Goal: Task Accomplishment & Management: Complete application form

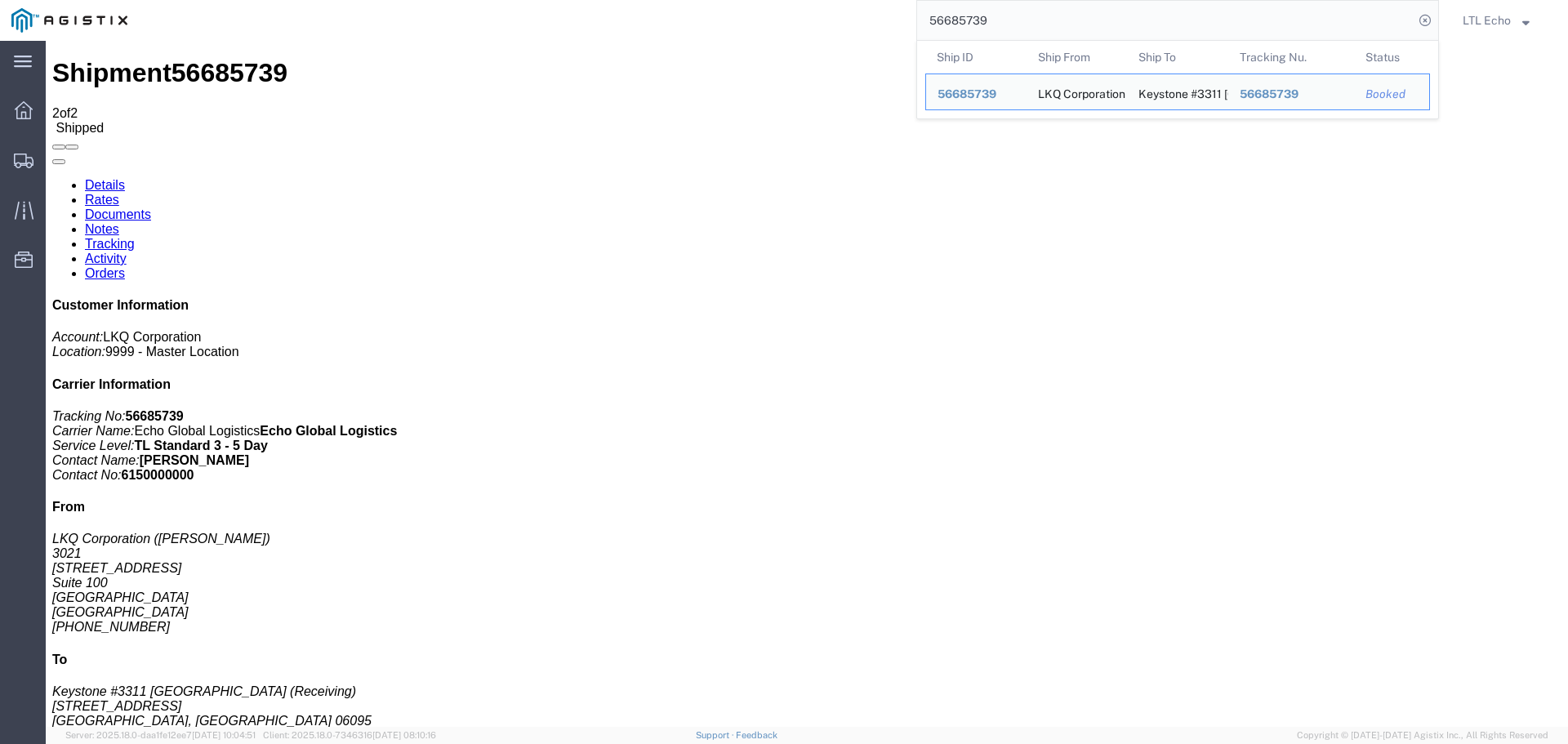
click at [949, 17] on input "56685739" at bounding box center [1165, 21] width 497 height 39
paste input "95772"
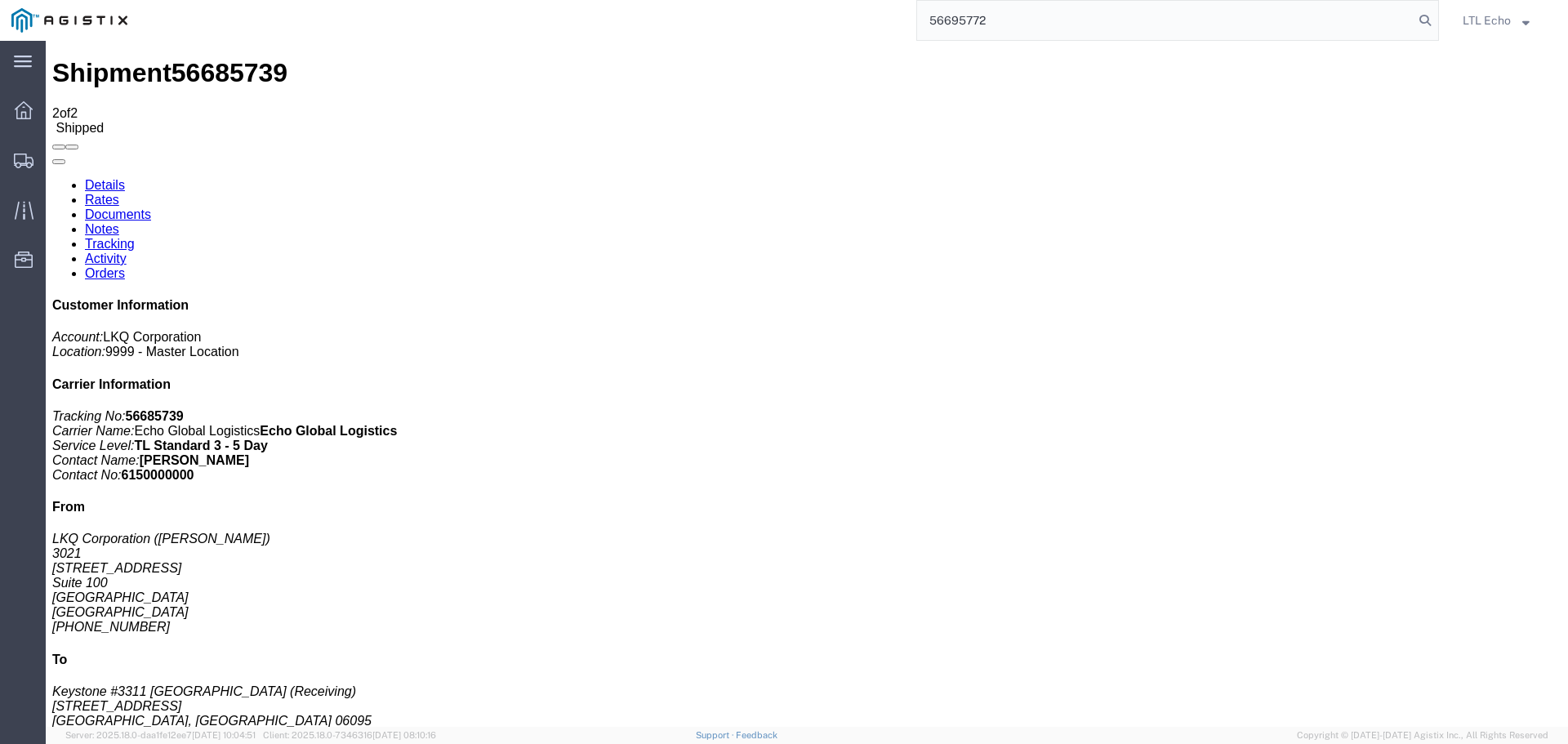
type input "56695772"
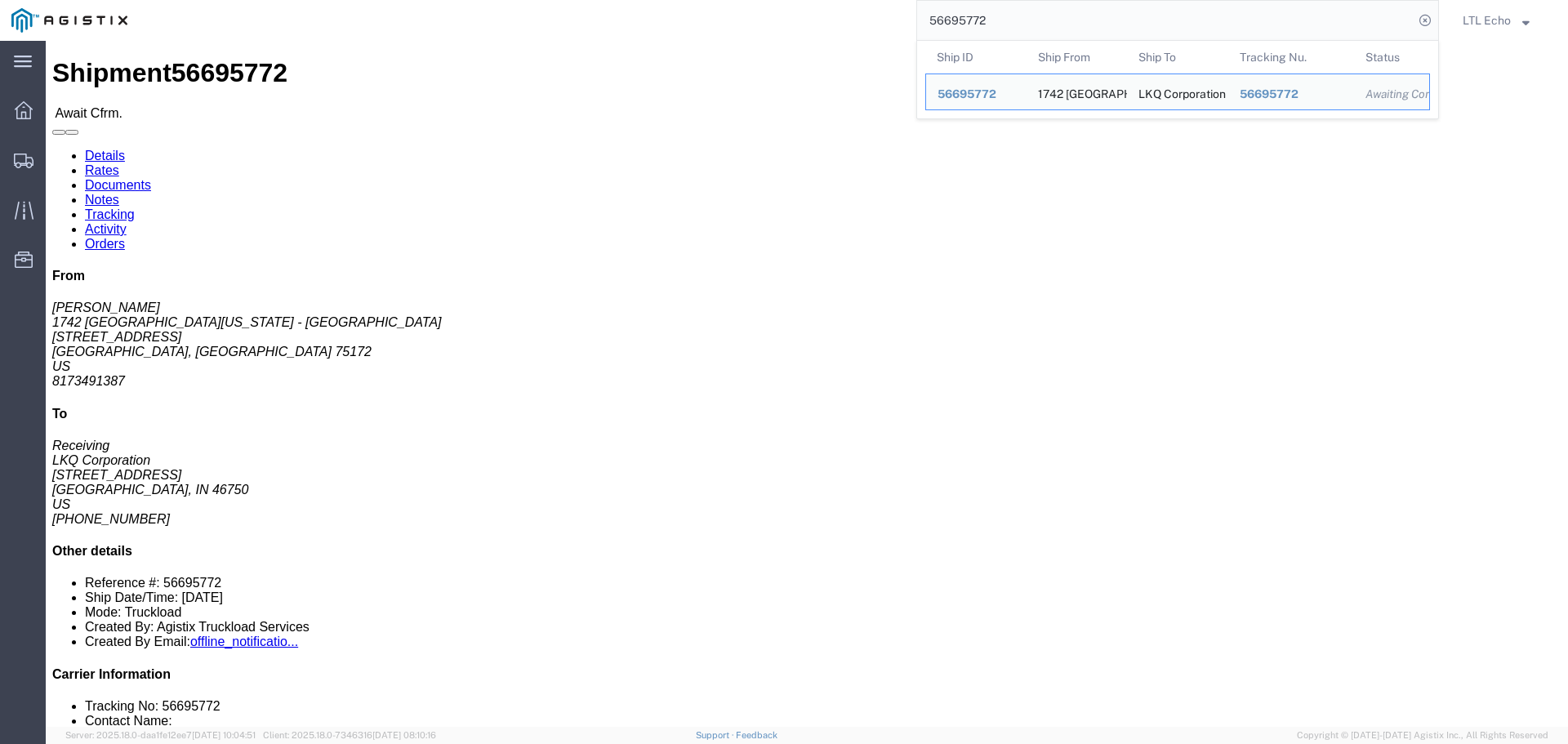
click div "40 Pallet(s) Standard (Stackable) Total weight: 40000.00 LBS Carton count: 0 Di…"
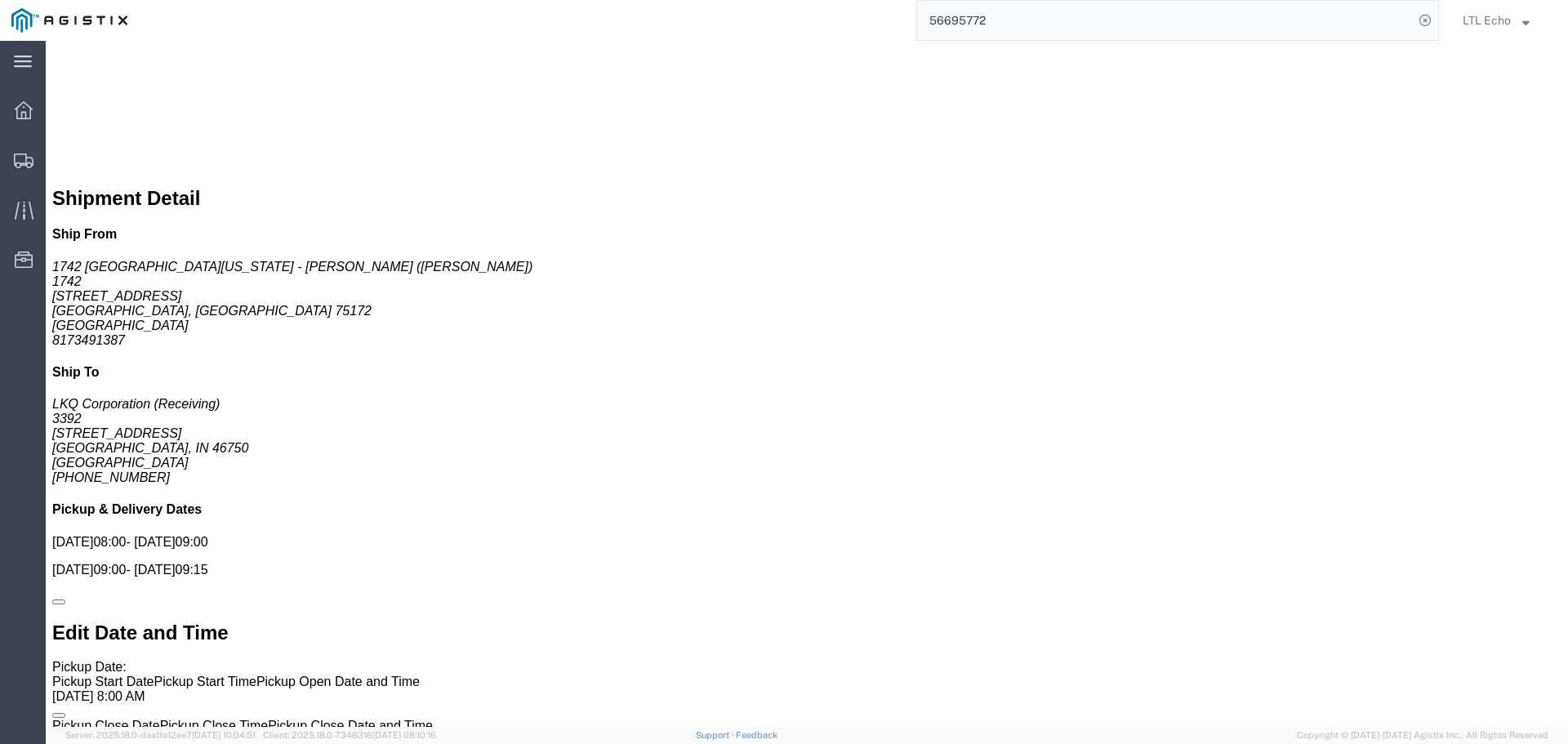
scroll to position [898, 0]
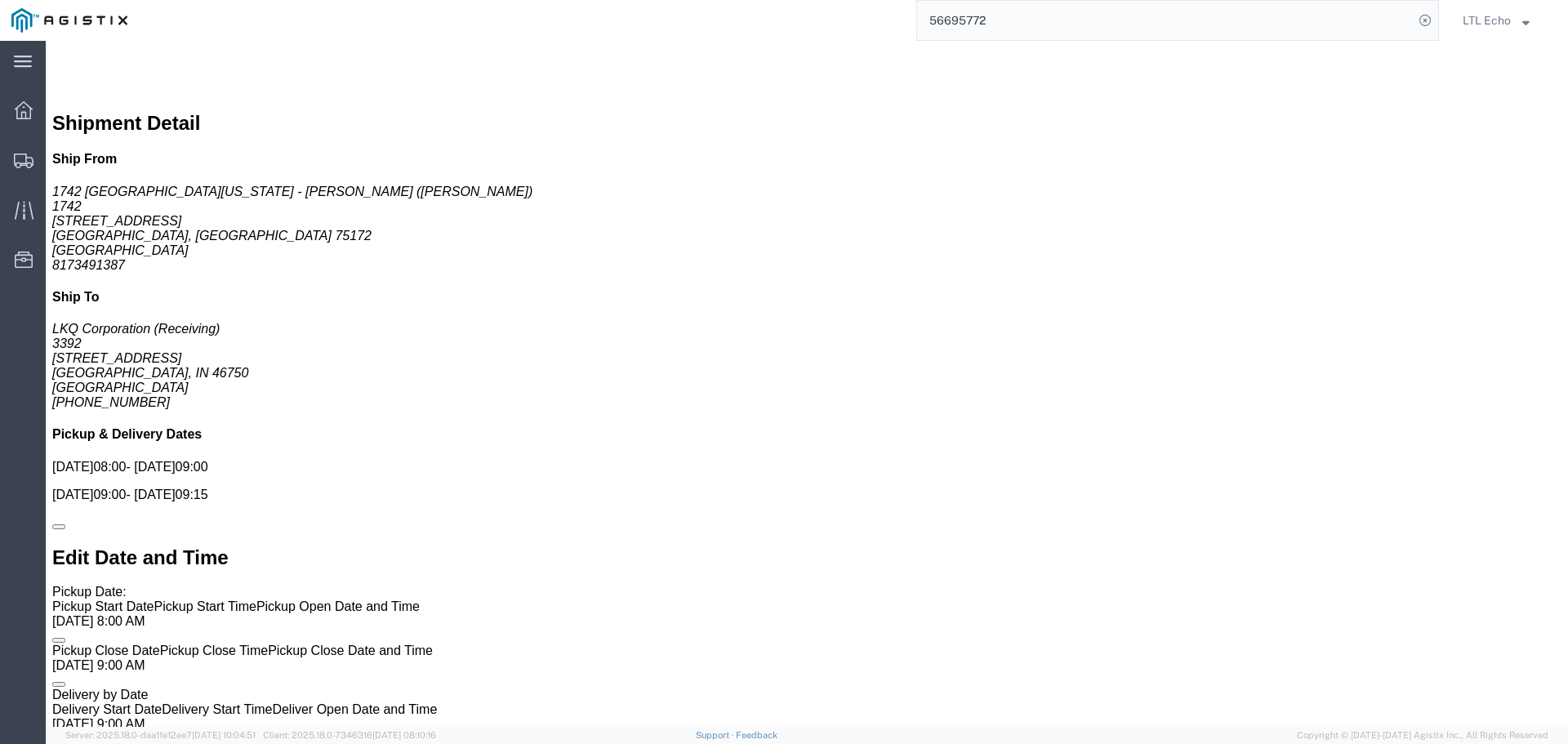
click link "Confirm"
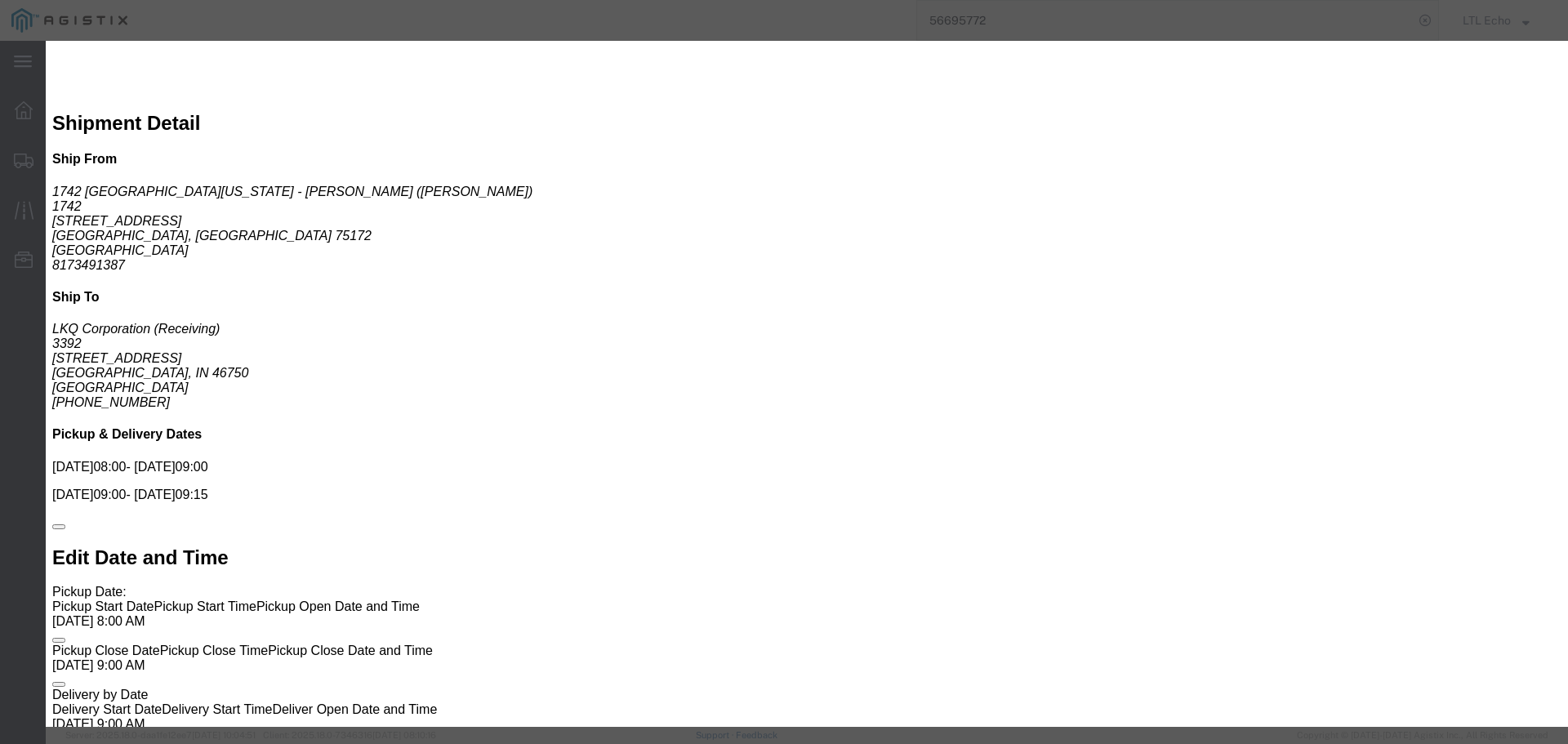
drag, startPoint x: 547, startPoint y: 157, endPoint x: 569, endPoint y: 178, distance: 30.4
click label
click input "checkbox"
checkbox input "true"
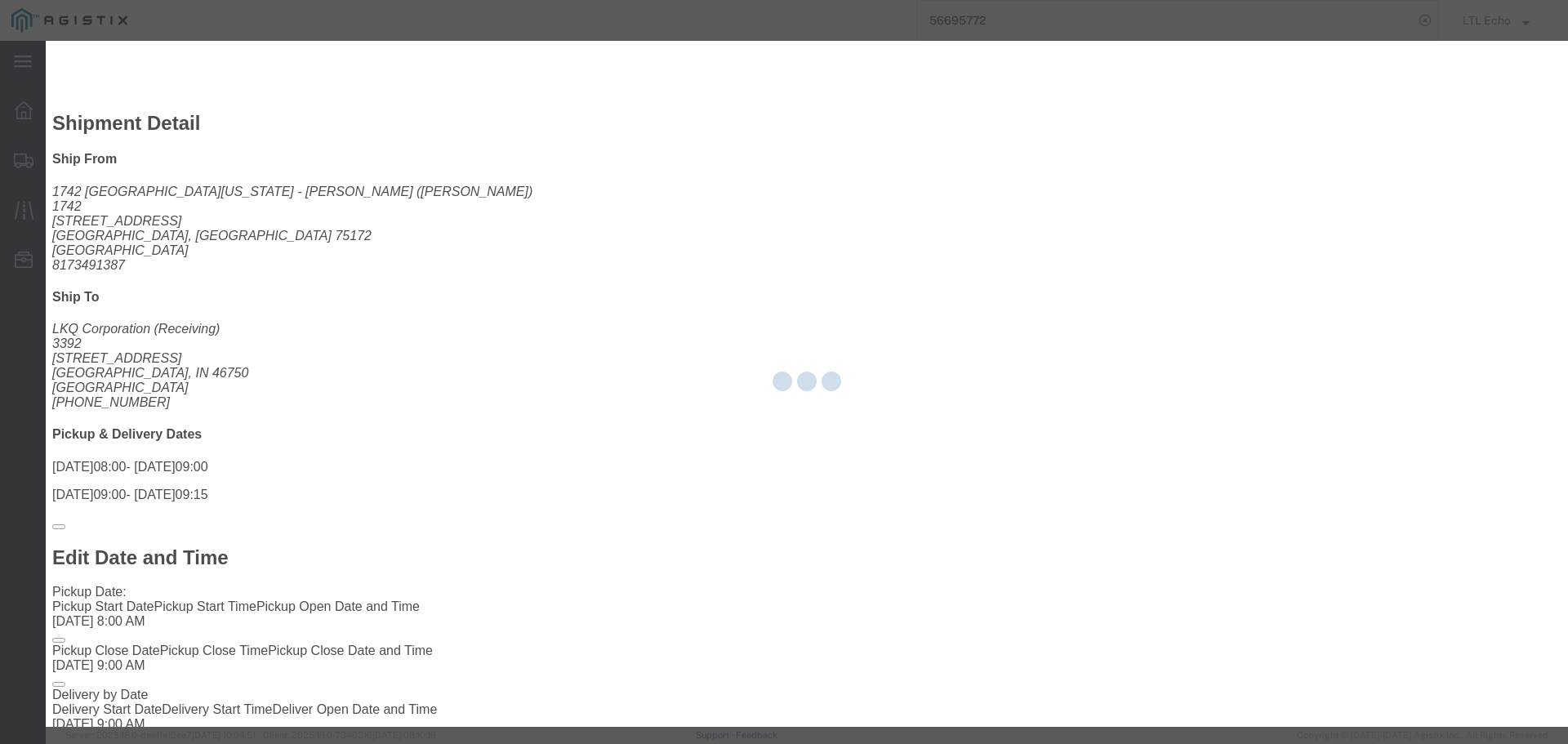
type input "LTL Echo"
type input "+ 8005116111"
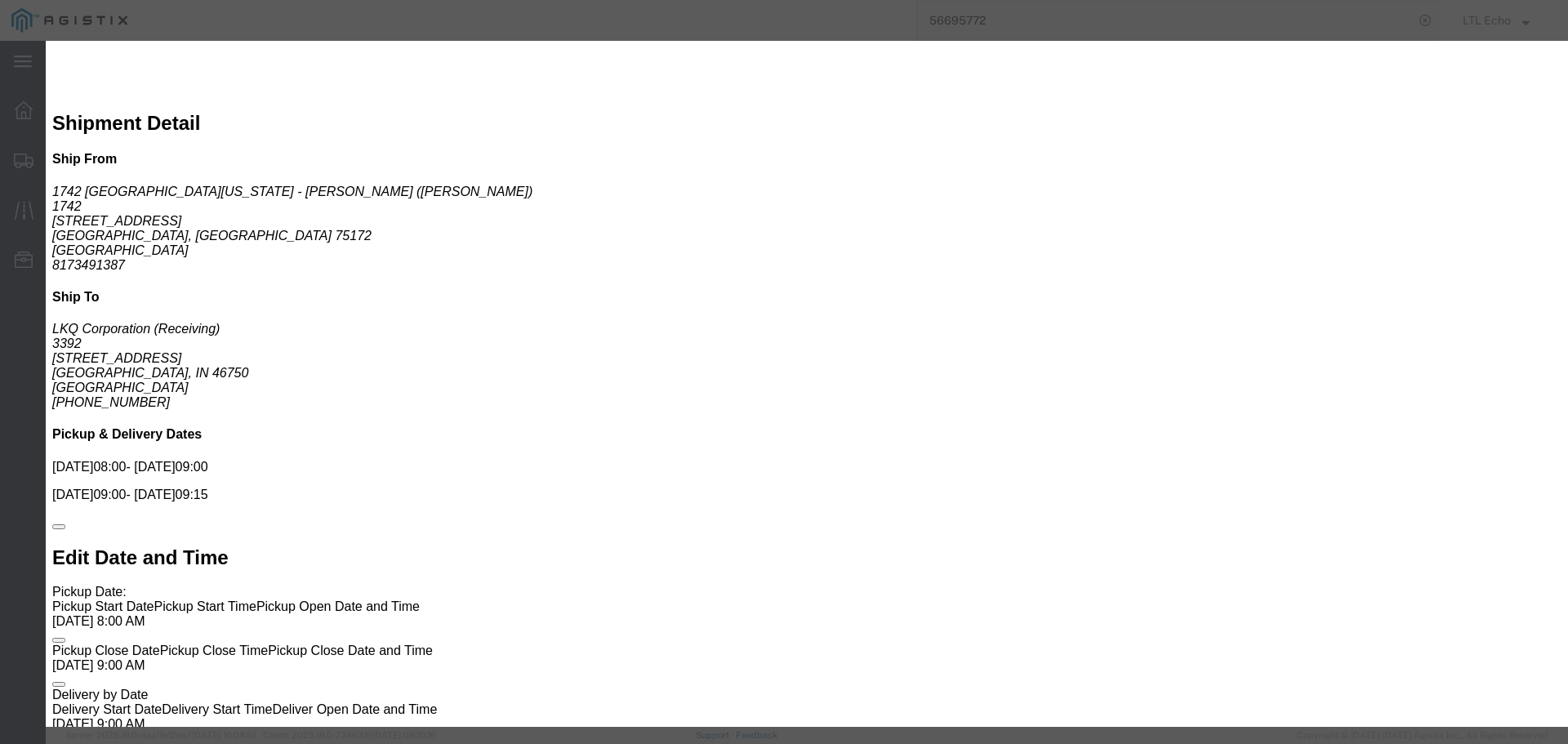
drag, startPoint x: 623, startPoint y: 232, endPoint x: 578, endPoint y: 191, distance: 60.9
click input "text"
drag, startPoint x: 639, startPoint y: 196, endPoint x: 447, endPoint y: 194, distance: 192.0
click div "Bill of Lading Number 64096107"
type input "64148762"
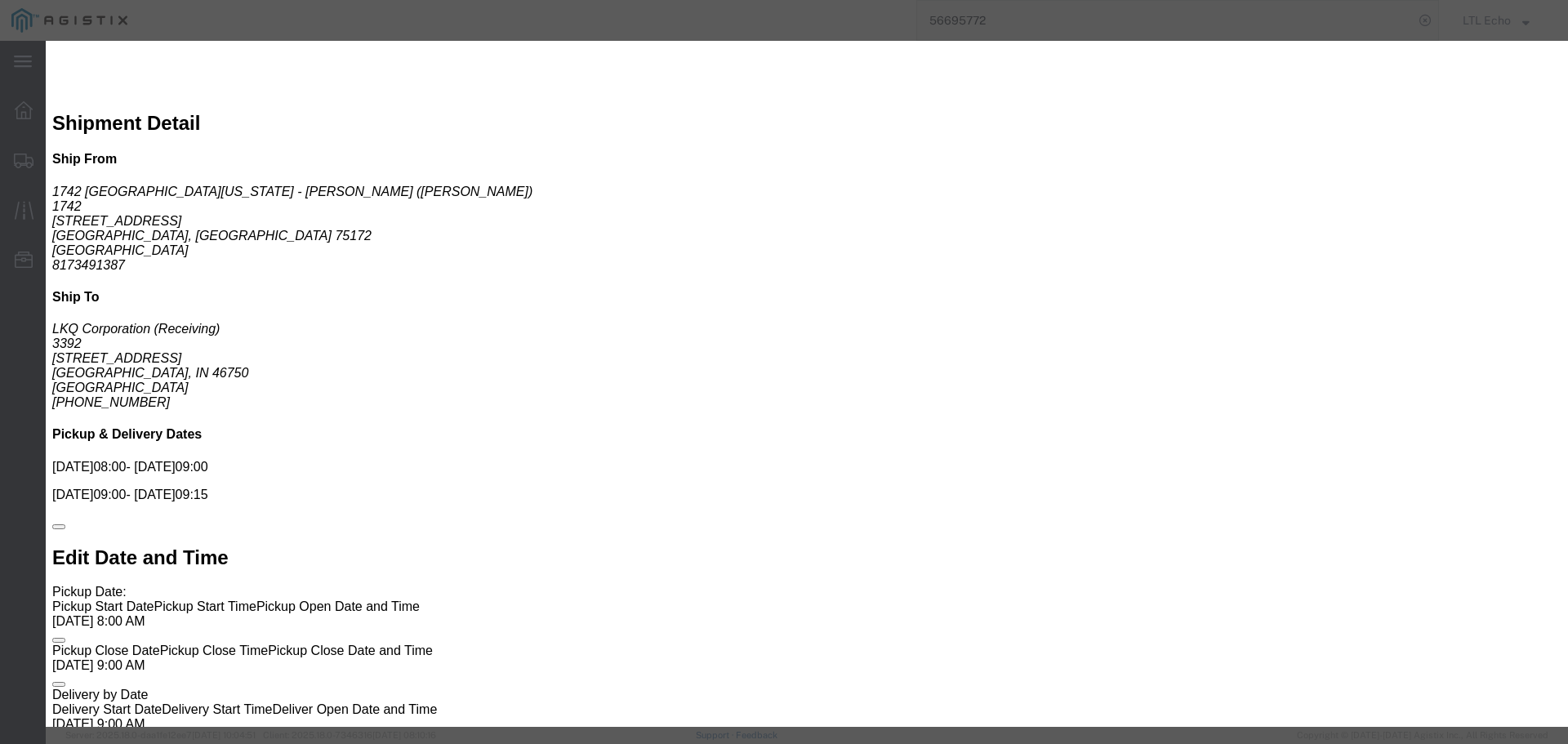
click button "Submit"
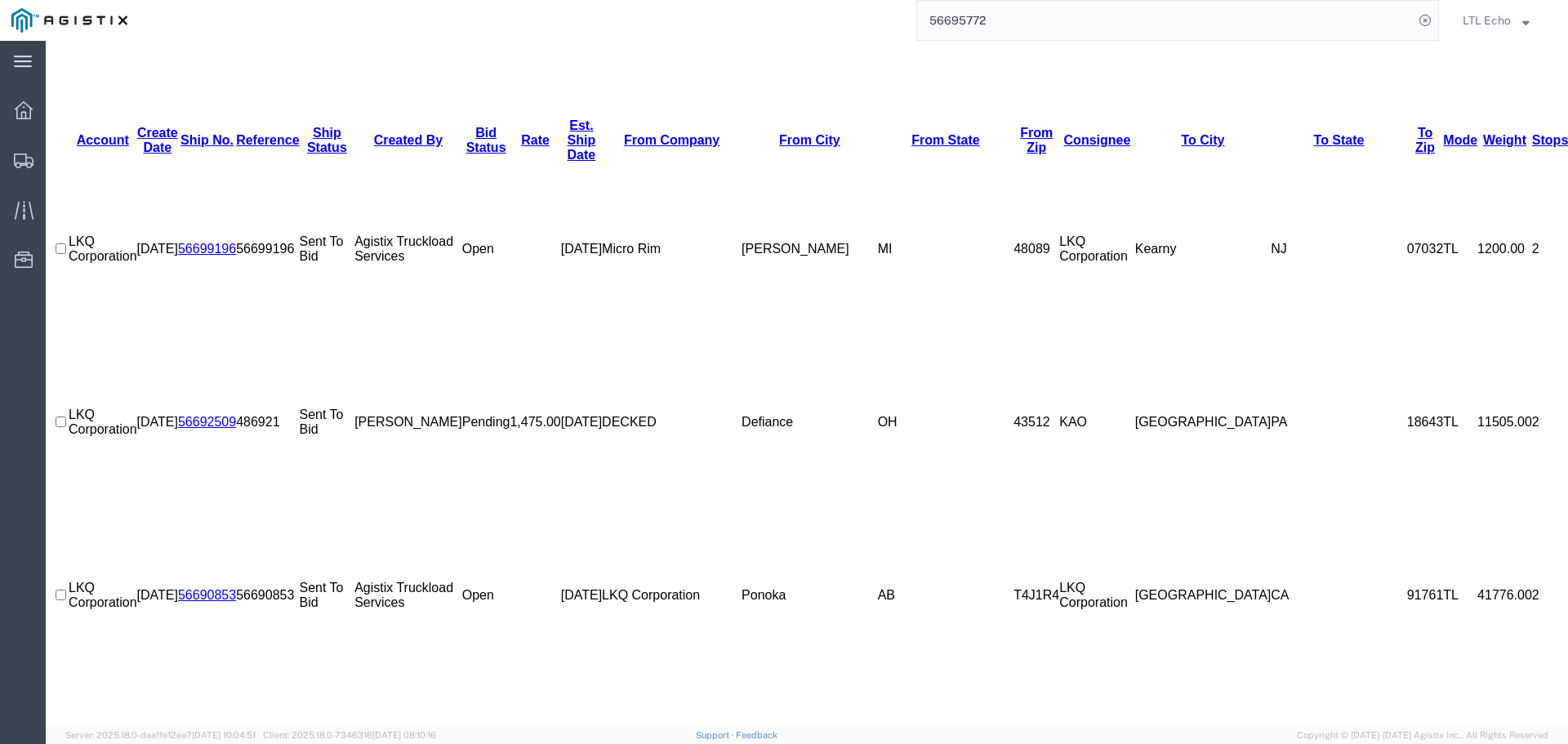
scroll to position [0, 0]
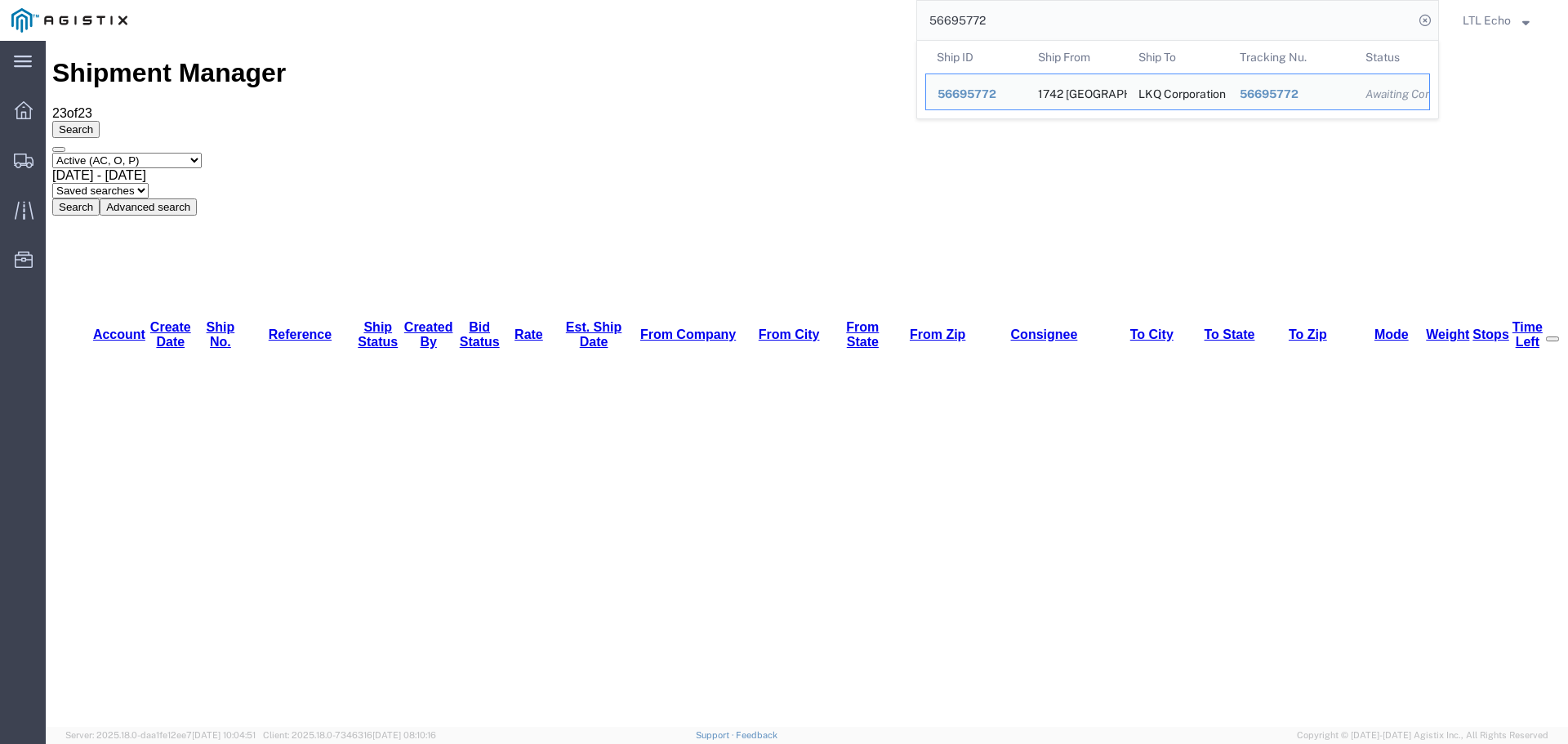
click at [992, 18] on input "56695772" at bounding box center [1165, 21] width 497 height 39
click at [988, 87] on div "56695772" at bounding box center [976, 95] width 77 height 18
click at [1200, 17] on input "56695772" at bounding box center [1165, 21] width 497 height 39
click at [959, 94] on span "56695772" at bounding box center [967, 94] width 59 height 13
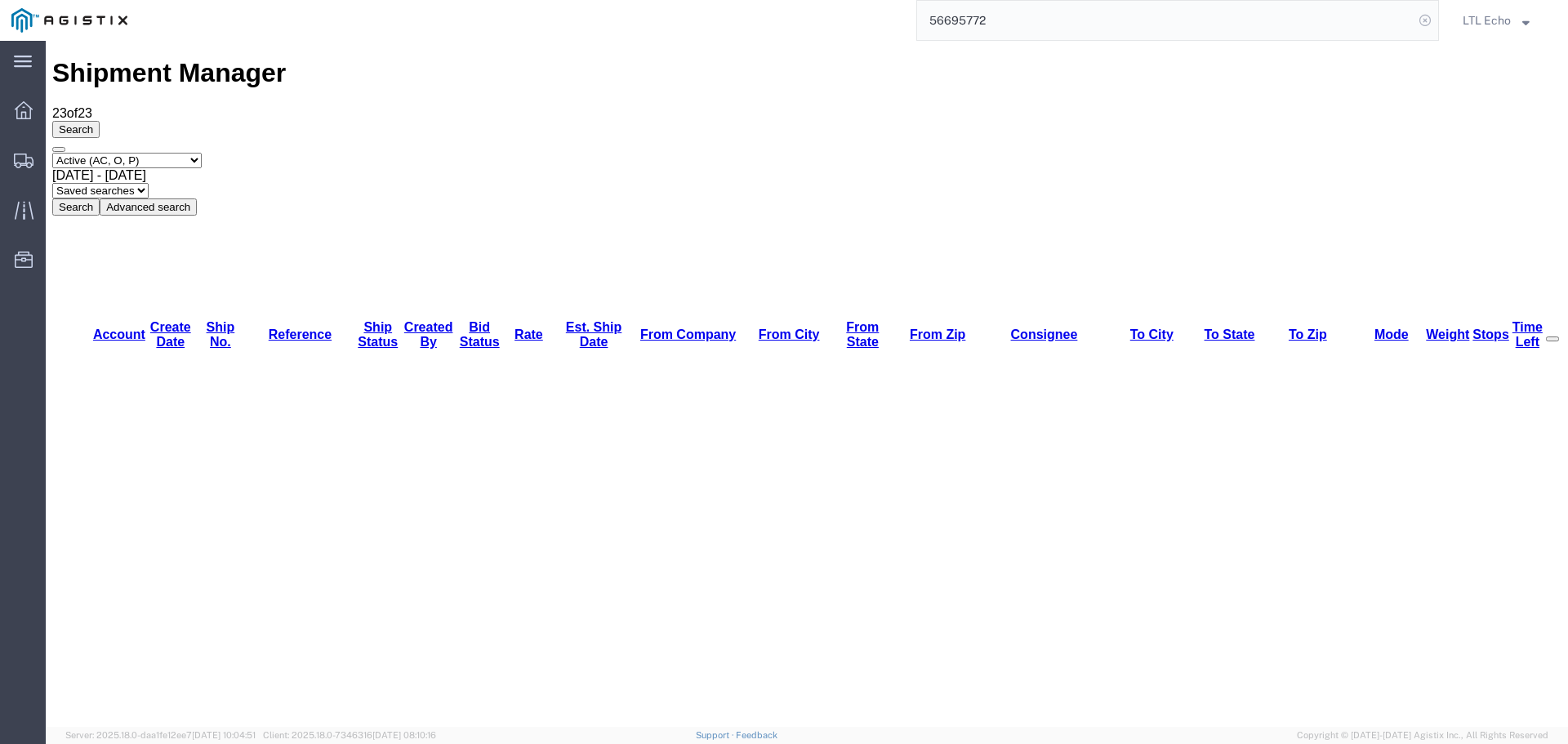
click at [1420, 16] on icon at bounding box center [1424, 20] width 22 height 22
click at [1423, 18] on icon at bounding box center [1424, 20] width 22 height 22
click at [1226, 22] on input "search" at bounding box center [1165, 21] width 497 height 39
paste input "56695772"
type input "56695772"
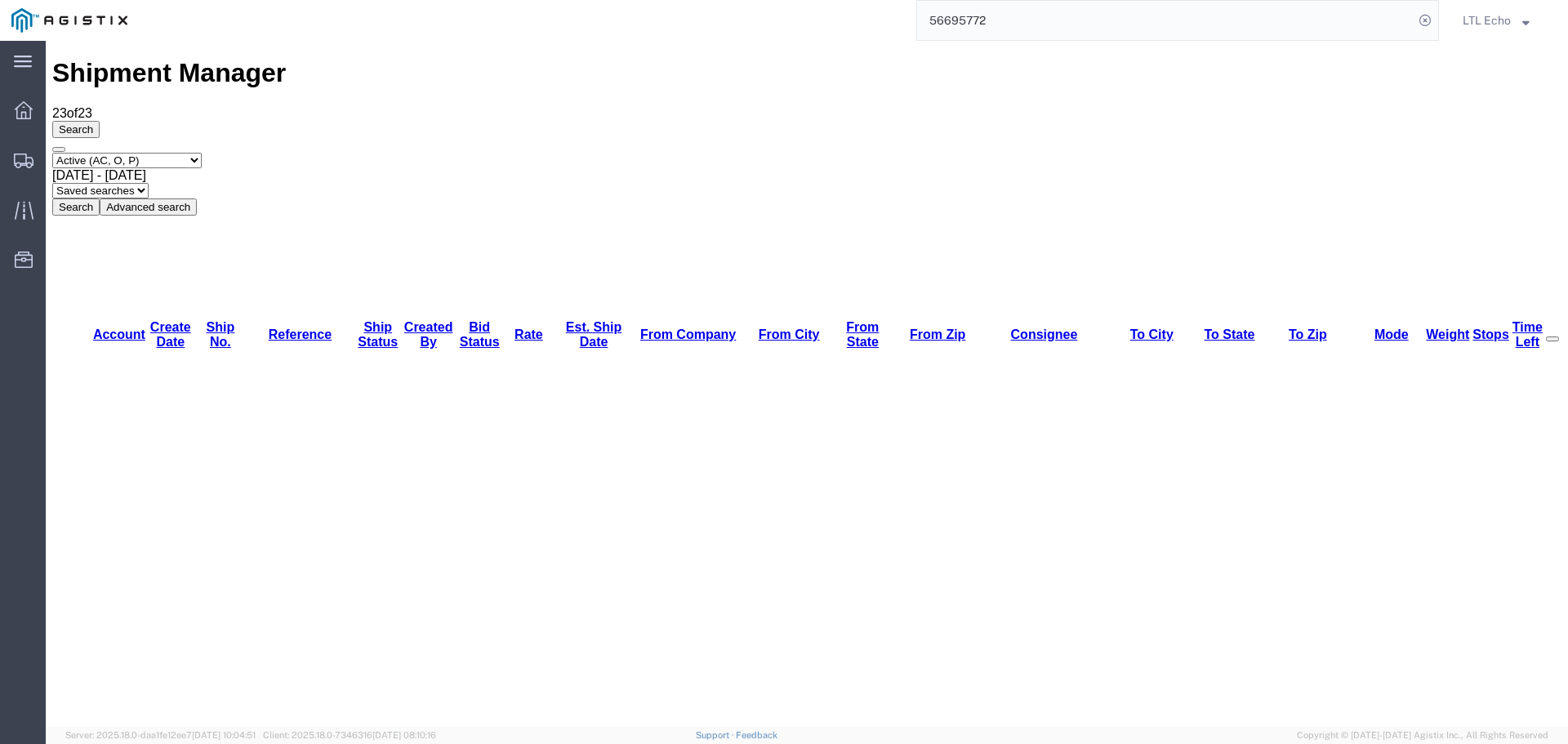
click at [1019, 11] on input "56695772" at bounding box center [1165, 21] width 497 height 39
click at [100, 198] on button "Search" at bounding box center [76, 207] width 48 height 18
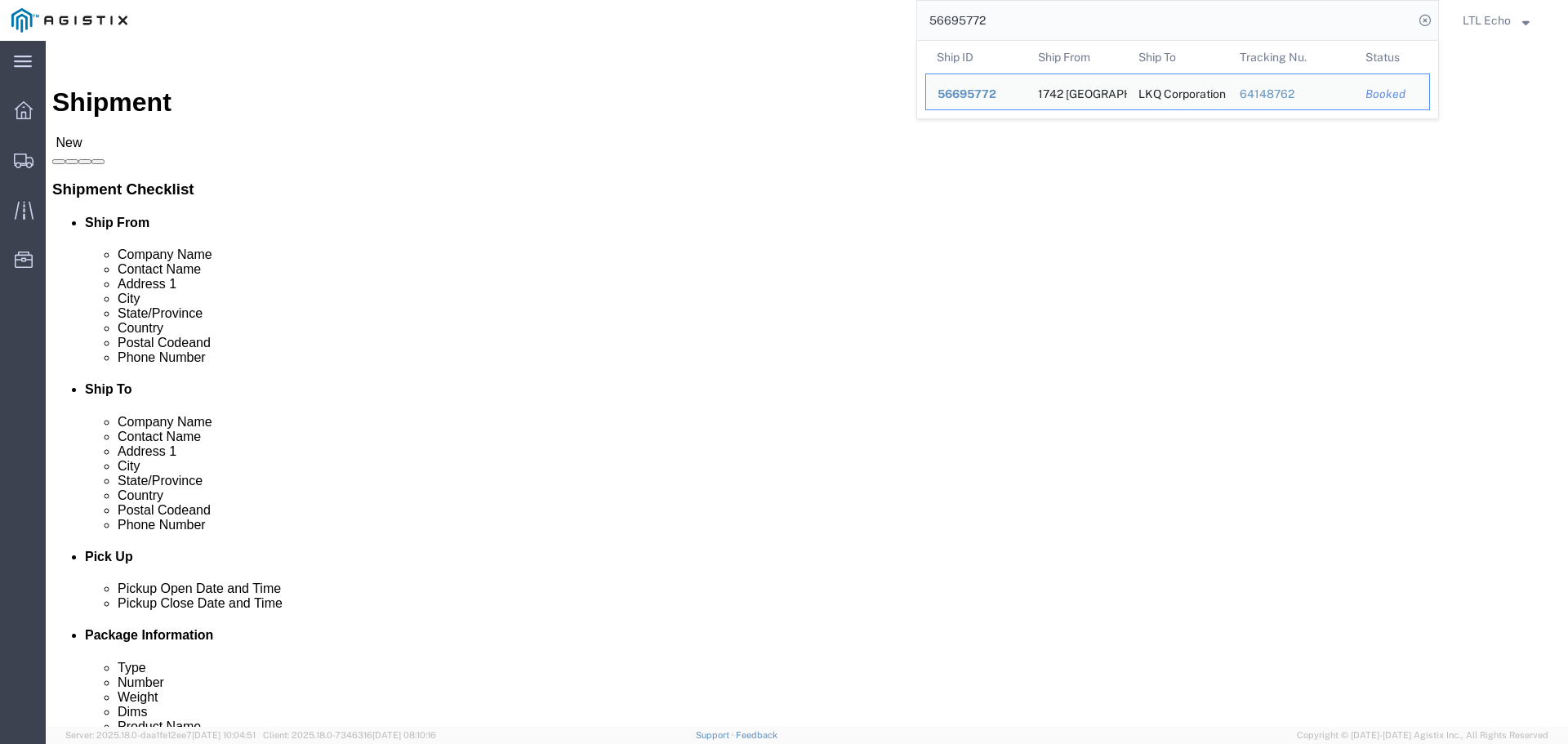
click at [1093, 20] on input "56695772" at bounding box center [1165, 21] width 497 height 39
click at [1267, 94] on div "64148762" at bounding box center [1291, 95] width 103 height 18
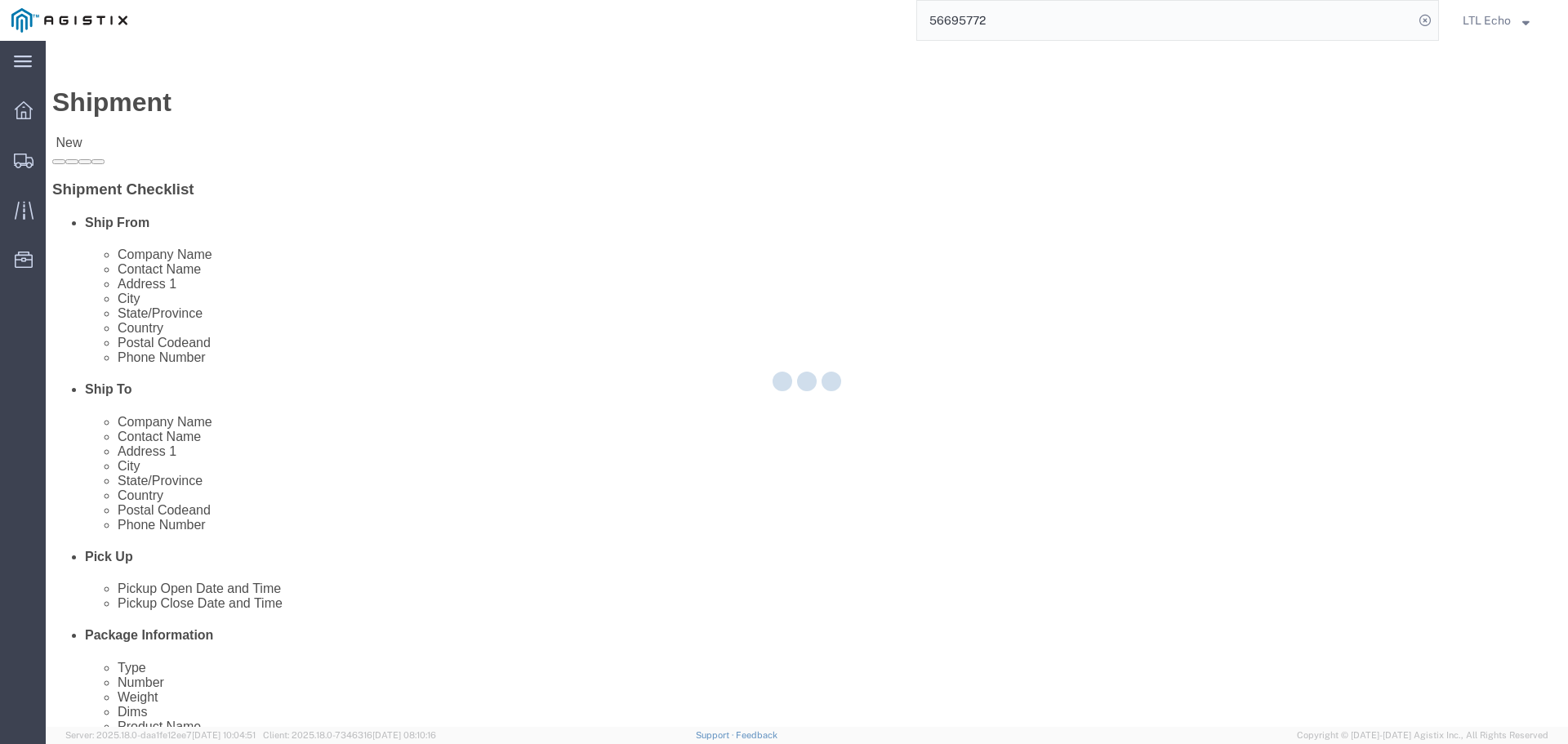
click at [1056, 25] on input "56695772" at bounding box center [1165, 21] width 497 height 39
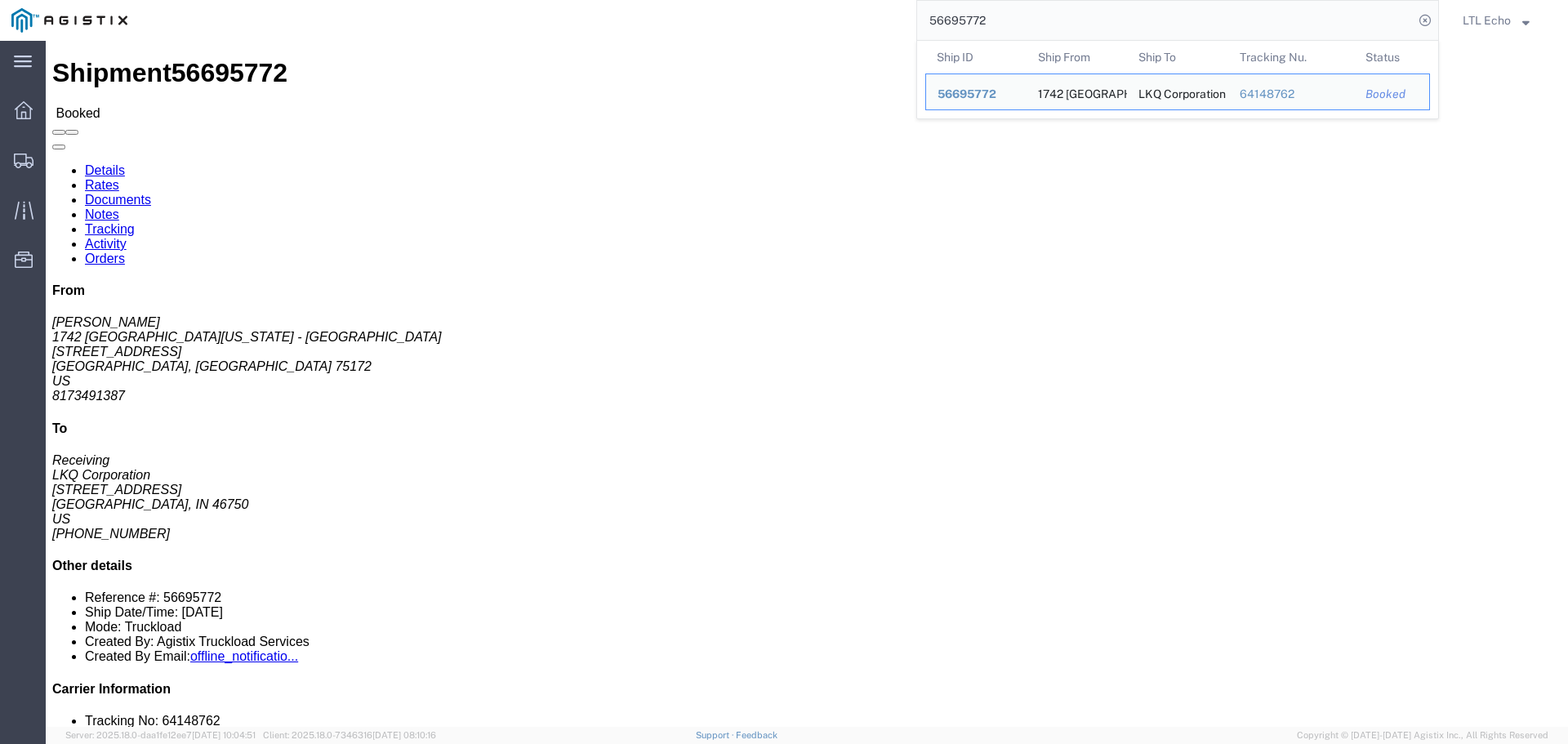
click div "Leg 1 - Truckload Vehicle 1: Standard Dry Van (53 Feet) Number of trucks: 1"
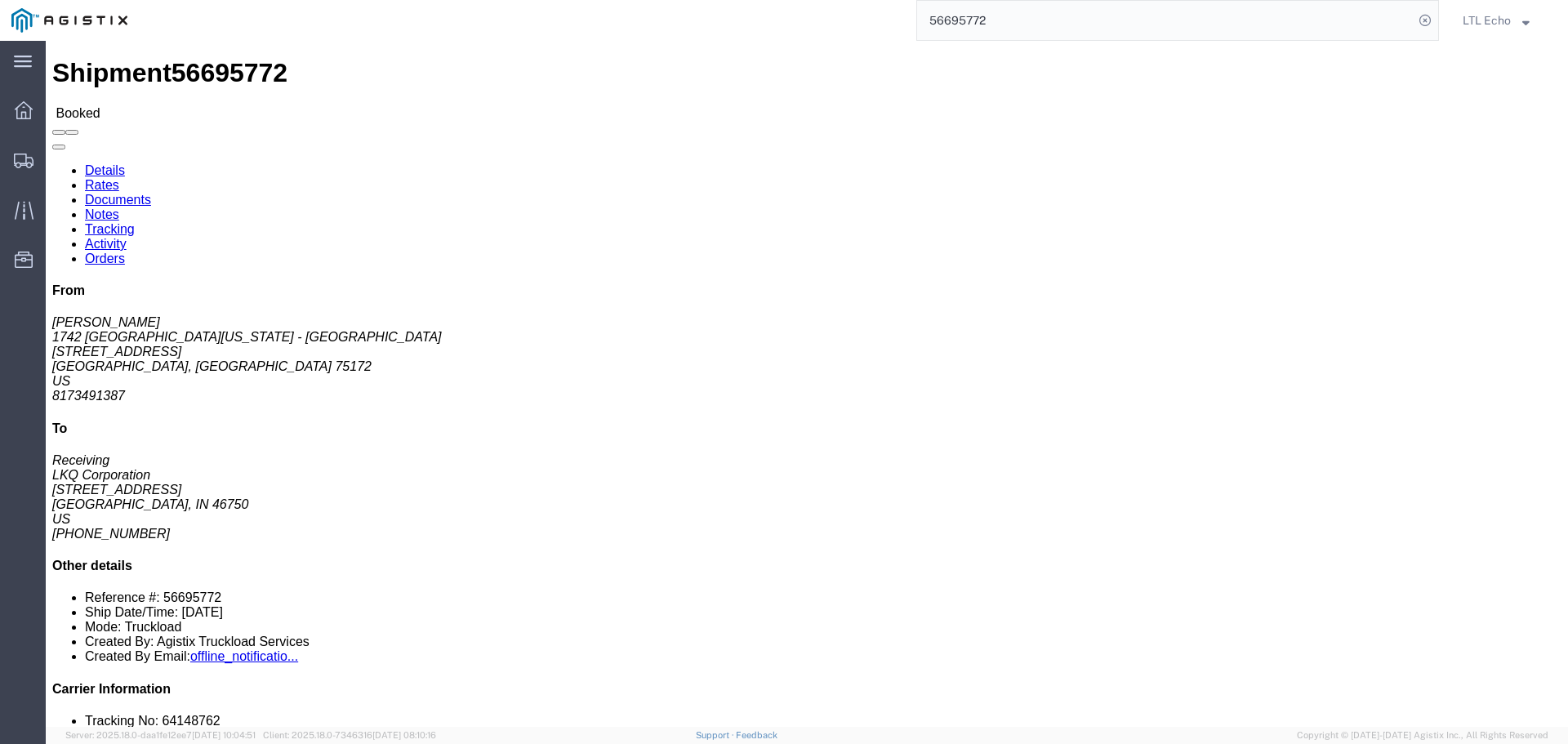
click link "Rates"
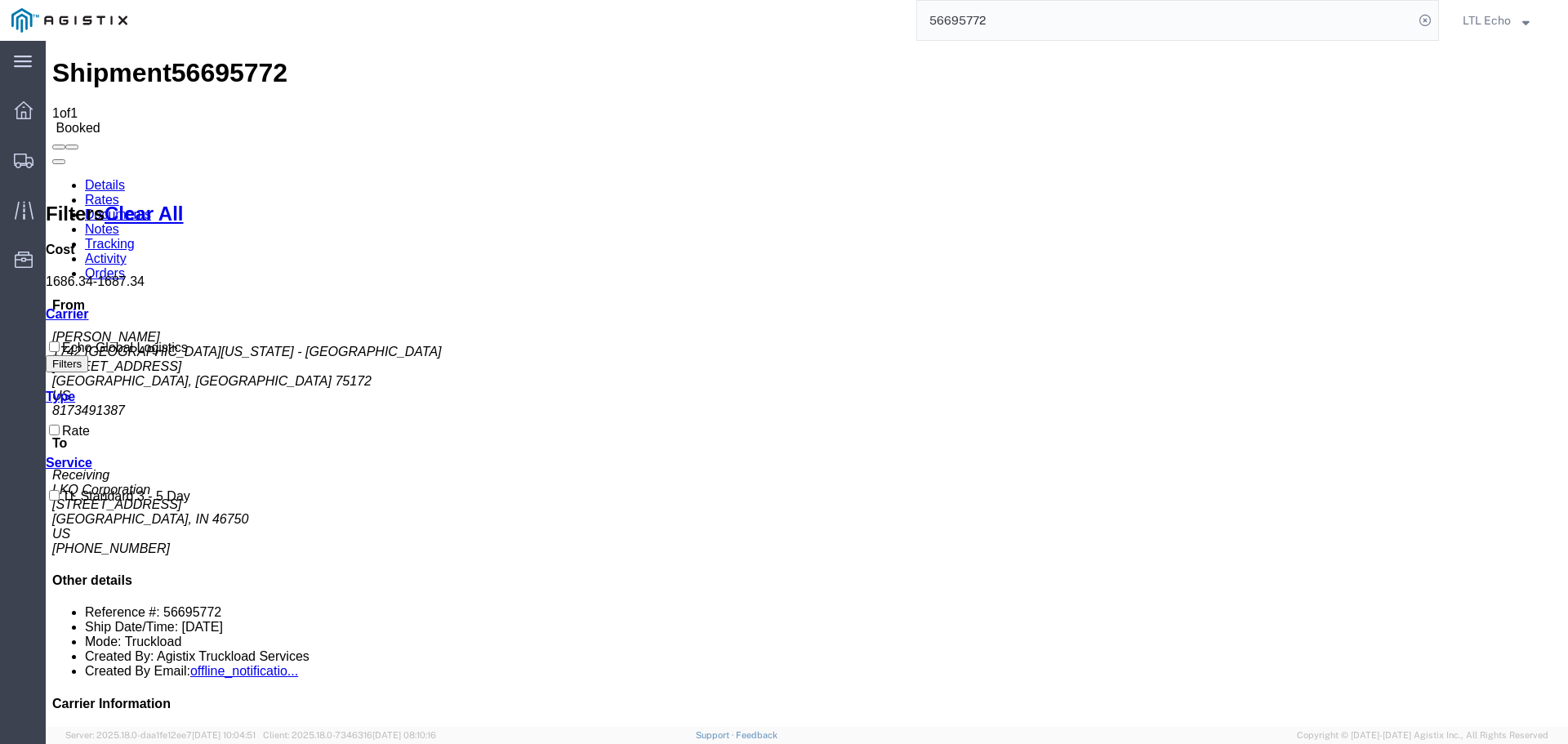
click at [113, 178] on link "Details" at bounding box center [104, 185] width 40 height 14
